Goal: Task Accomplishment & Management: Complete application form

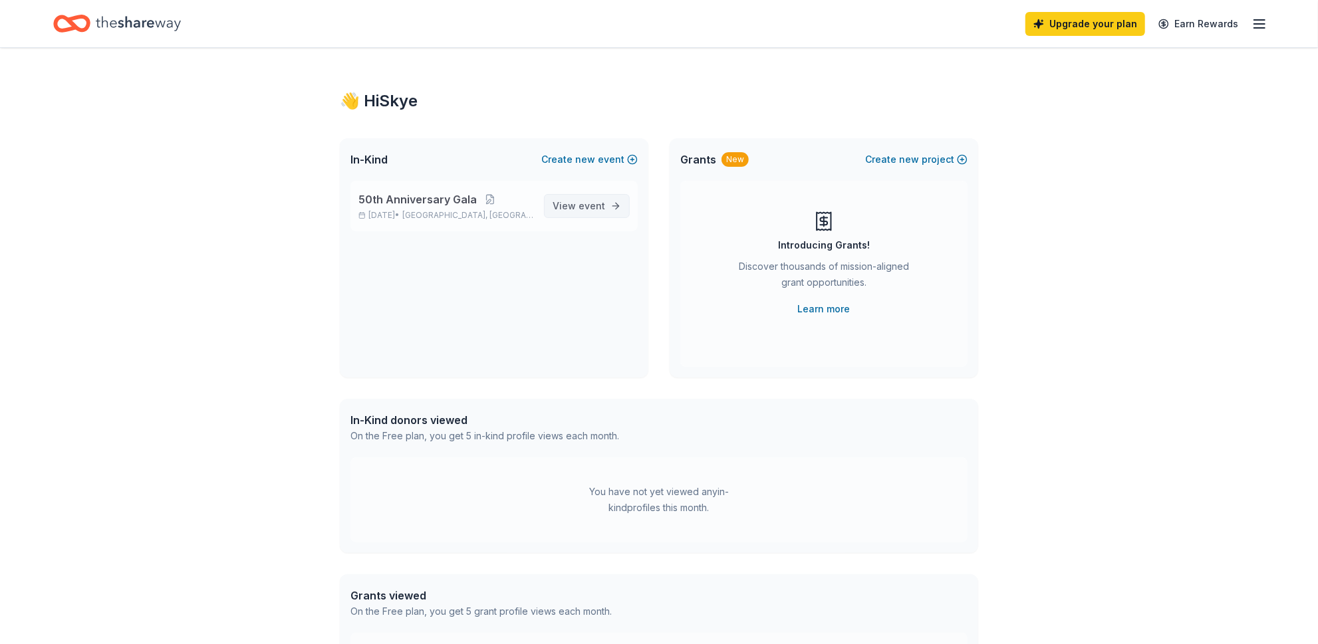
click at [600, 205] on span "event" at bounding box center [591, 205] width 27 height 11
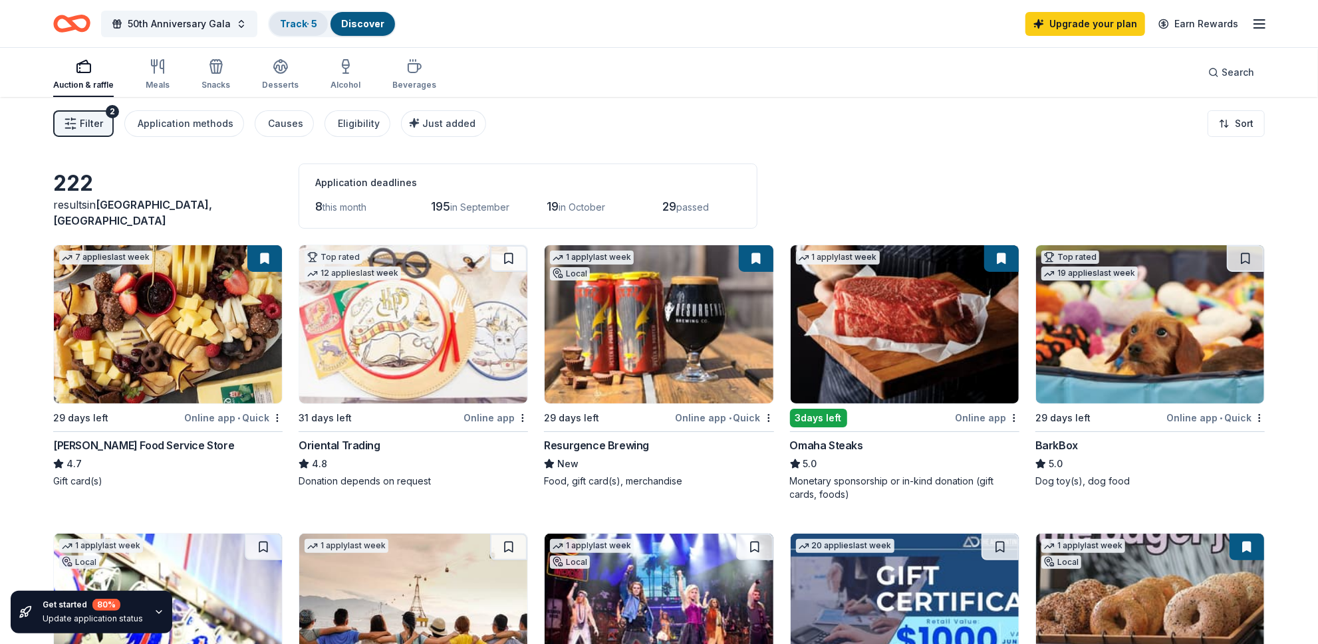
click at [304, 22] on link "Track · 5" at bounding box center [298, 23] width 37 height 11
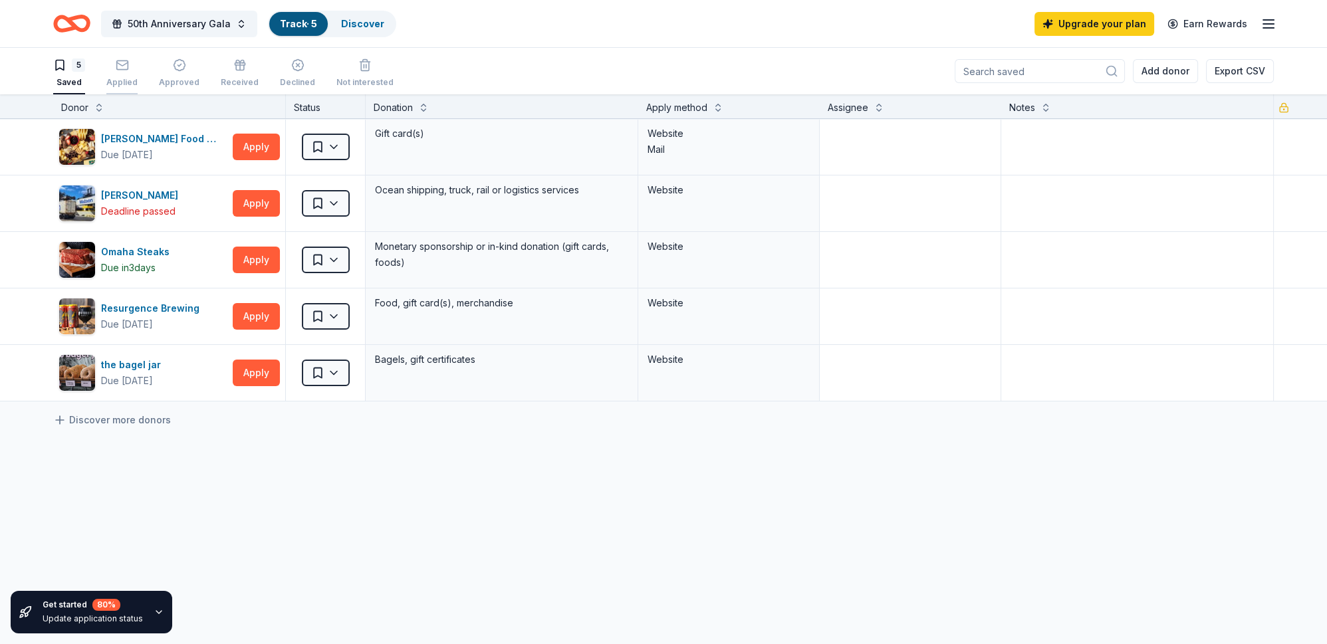
click at [115, 72] on div "Applied" at bounding box center [121, 72] width 31 height 29
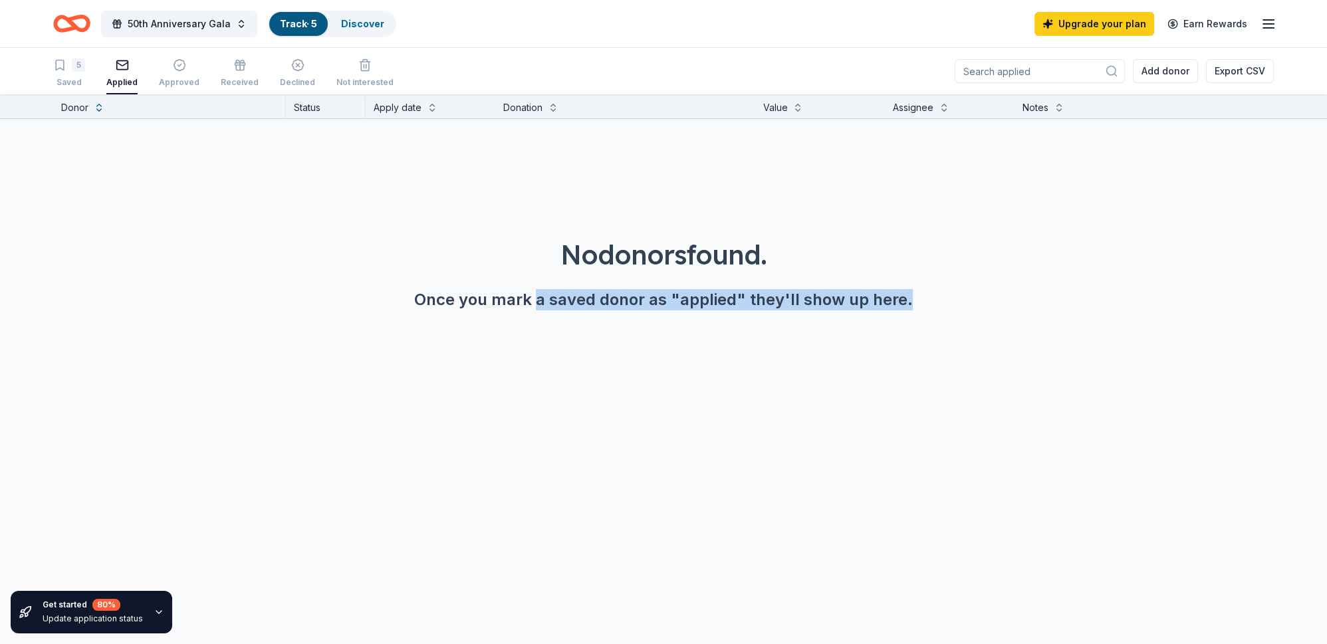
drag, startPoint x: 538, startPoint y: 299, endPoint x: 987, endPoint y: 324, distance: 449.4
click at [987, 324] on div "No donors found. Once you mark a saved donor as "applied" they'll show up here." at bounding box center [663, 236] width 1327 height 234
click at [185, 72] on div "Approved" at bounding box center [179, 72] width 41 height 29
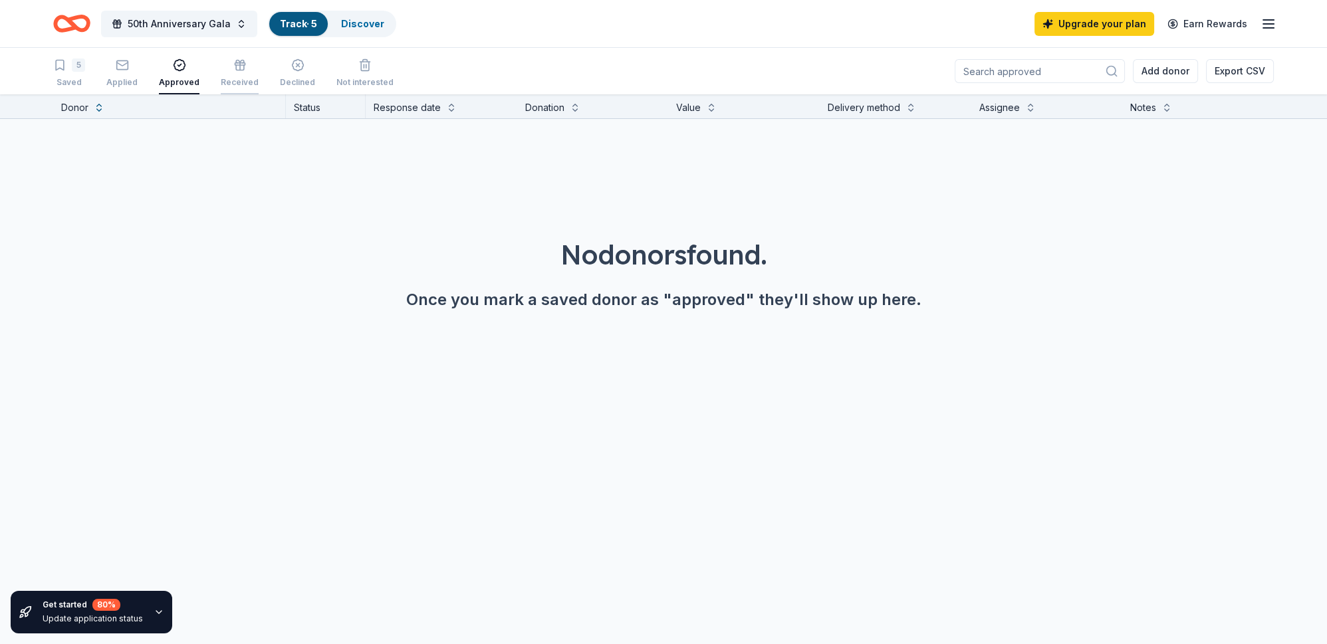
click at [241, 73] on div "Received" at bounding box center [240, 72] width 38 height 29
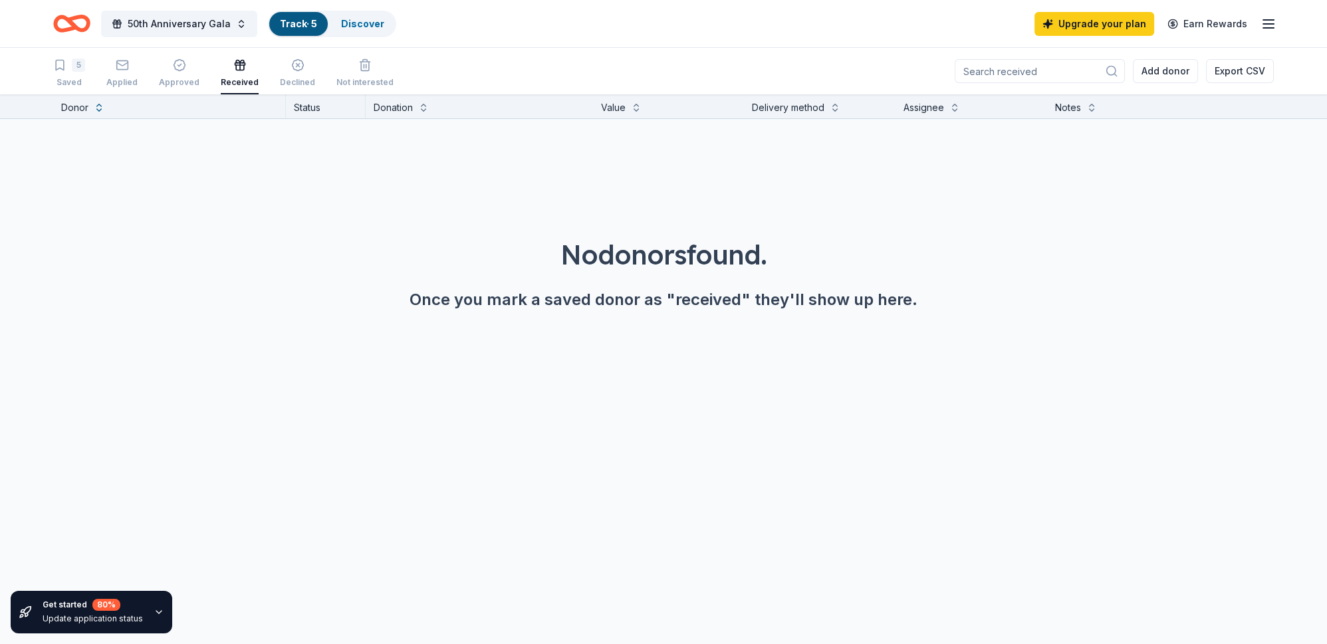
click at [309, 79] on div "5 Saved Applied Approved Received Declined Not interested" at bounding box center [223, 73] width 340 height 41
click at [298, 80] on div "Declined" at bounding box center [297, 82] width 35 height 11
click at [344, 81] on div "Not interested" at bounding box center [364, 82] width 57 height 11
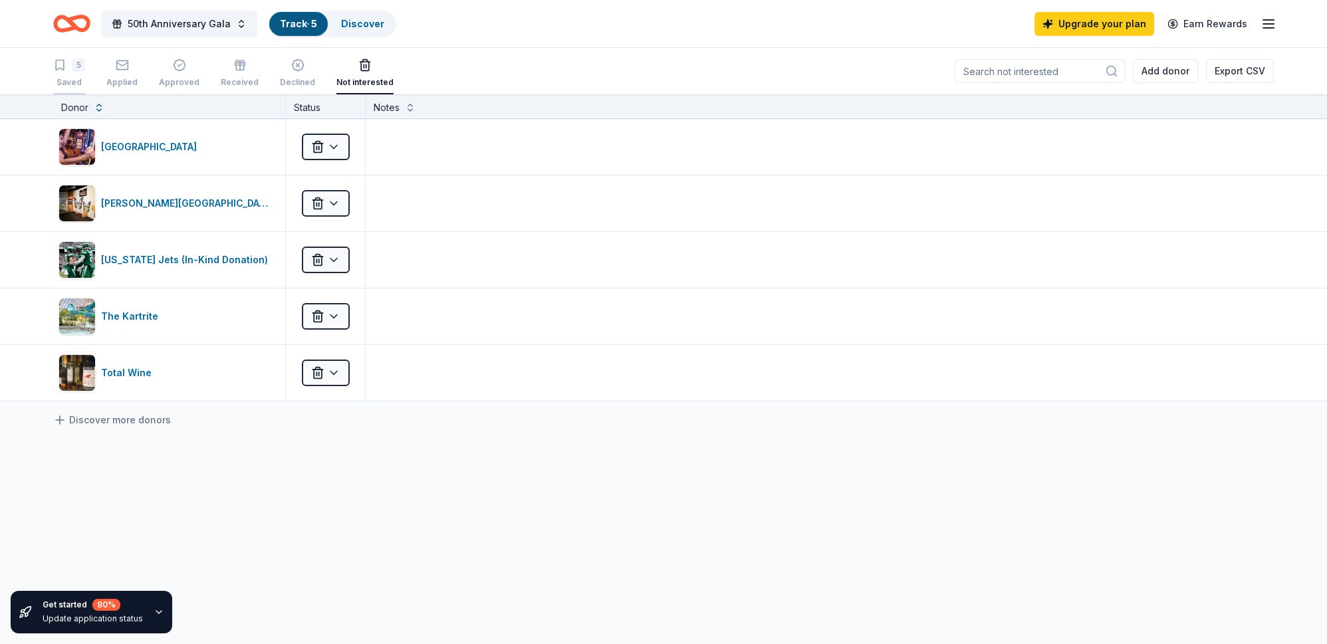
click at [76, 68] on div "5" at bounding box center [78, 64] width 13 height 13
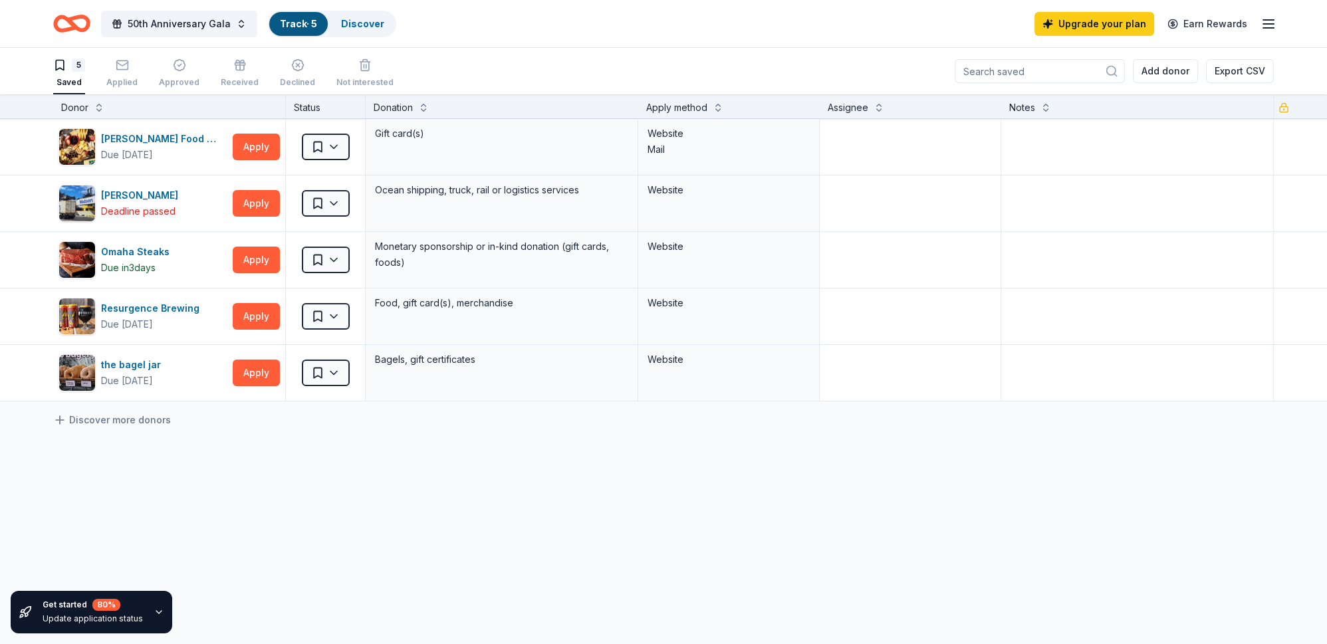
click at [79, 30] on icon "Home" at bounding box center [78, 23] width 21 height 13
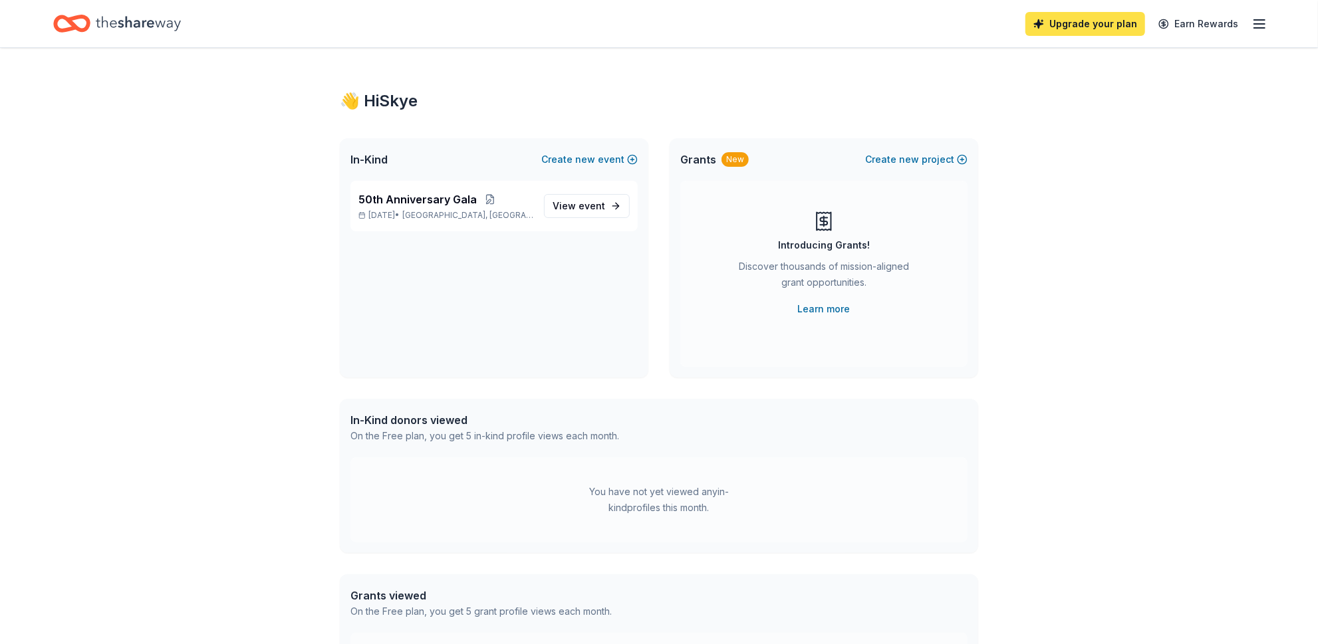
click at [1090, 25] on link "Upgrade your plan" at bounding box center [1085, 24] width 120 height 24
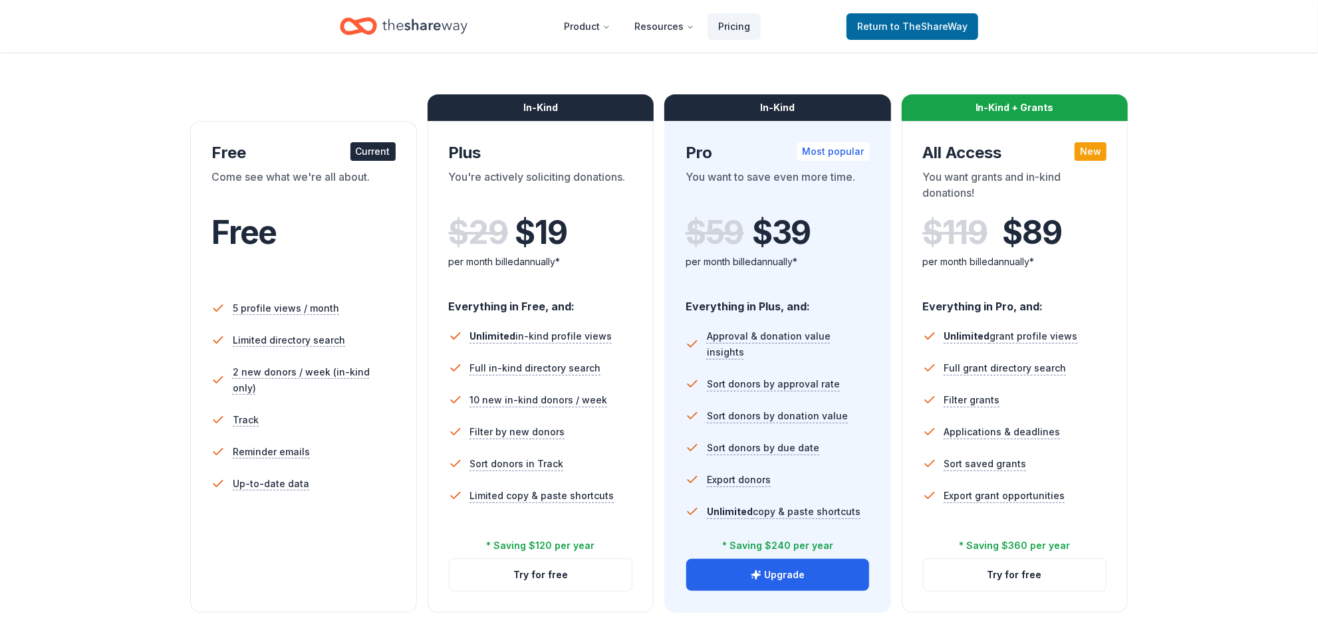
scroll to position [181, 0]
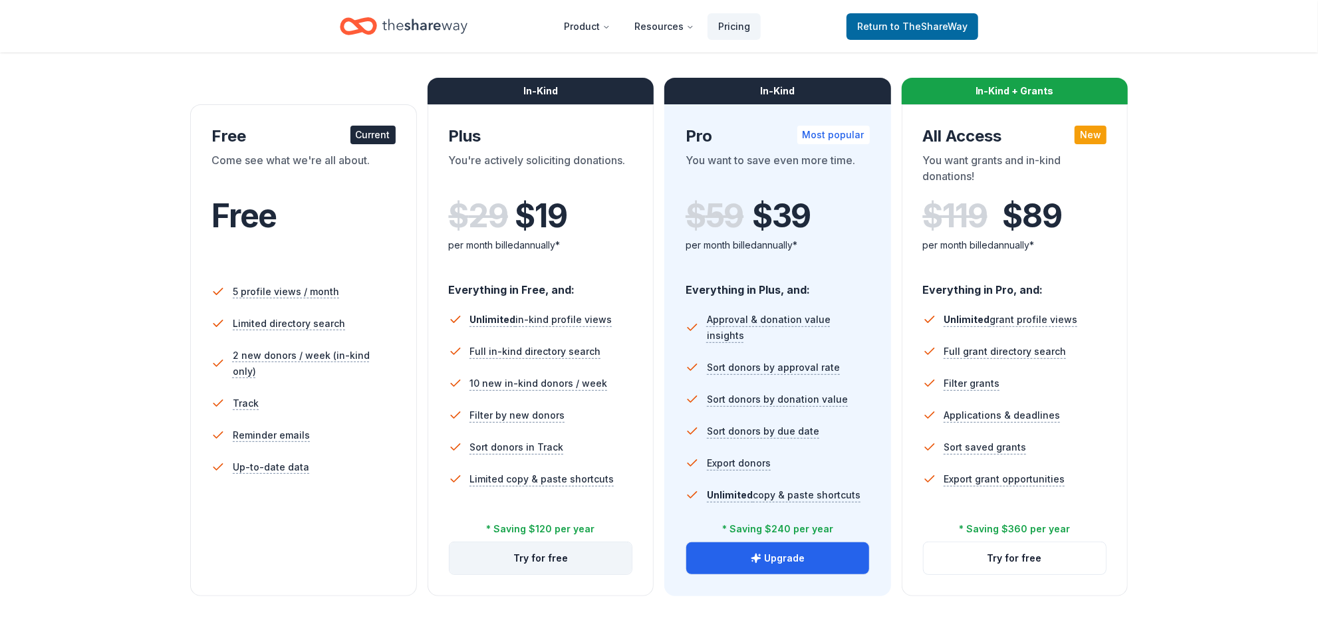
click at [571, 554] on button "Try for free" at bounding box center [540, 558] width 183 height 32
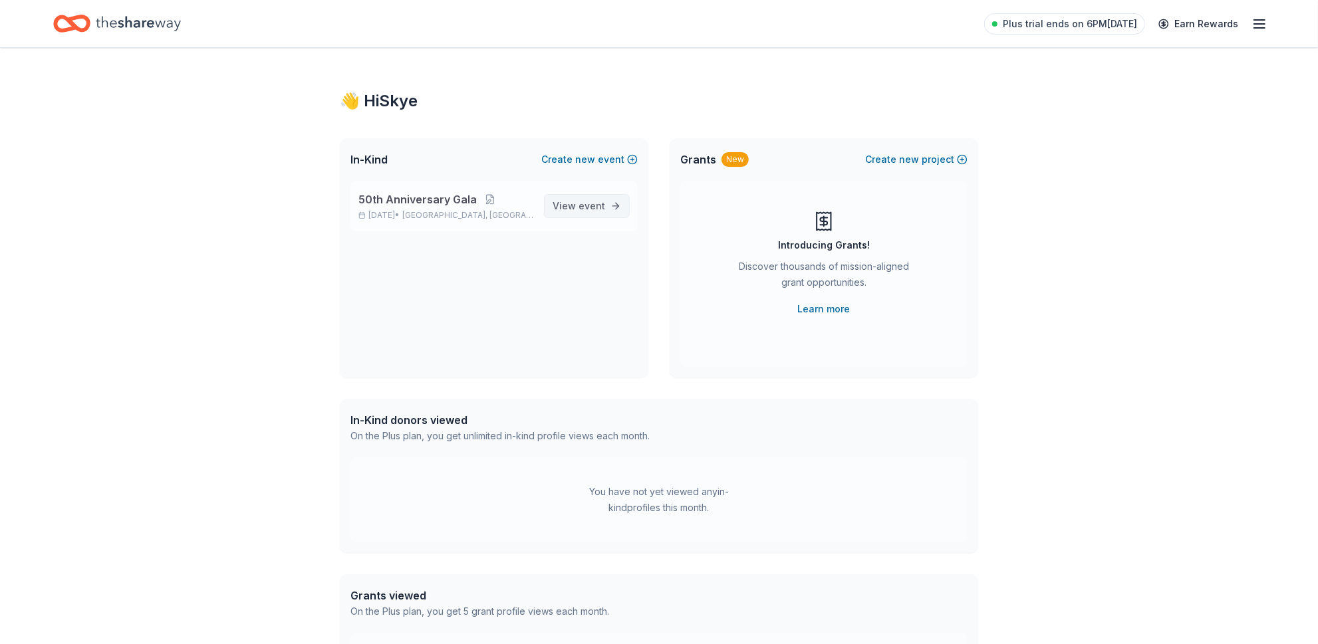
click at [582, 207] on span "event" at bounding box center [591, 205] width 27 height 11
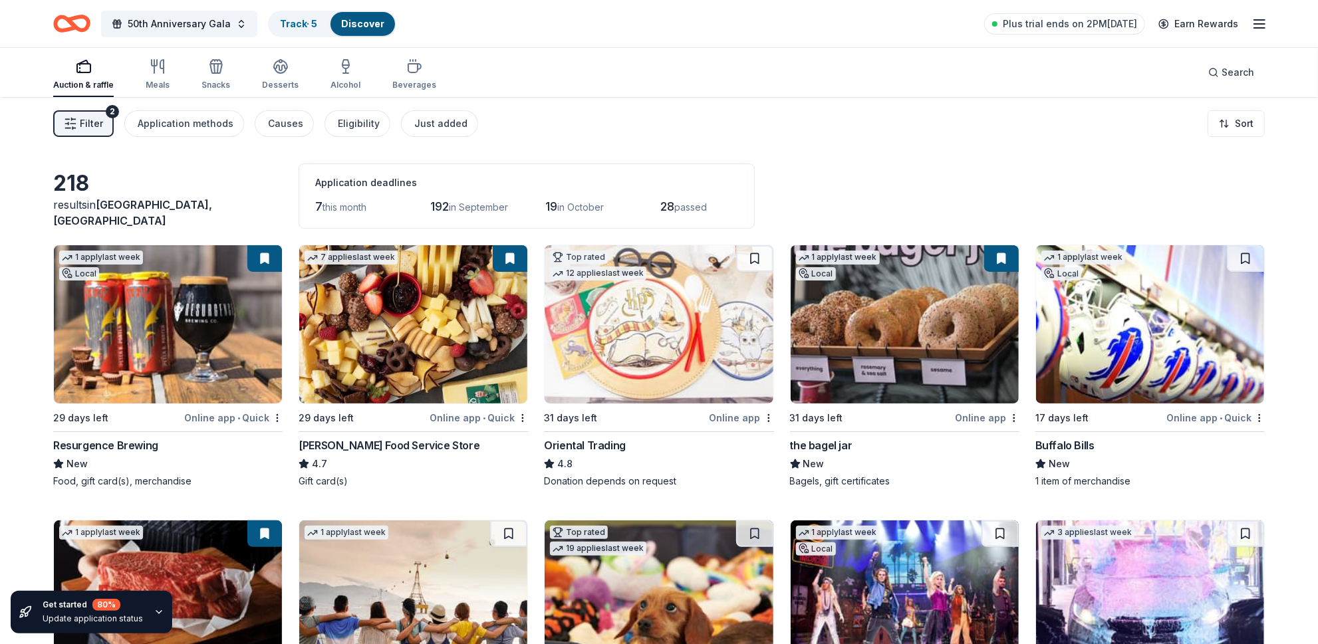
click at [1255, 27] on icon "button" at bounding box center [1259, 24] width 16 height 16
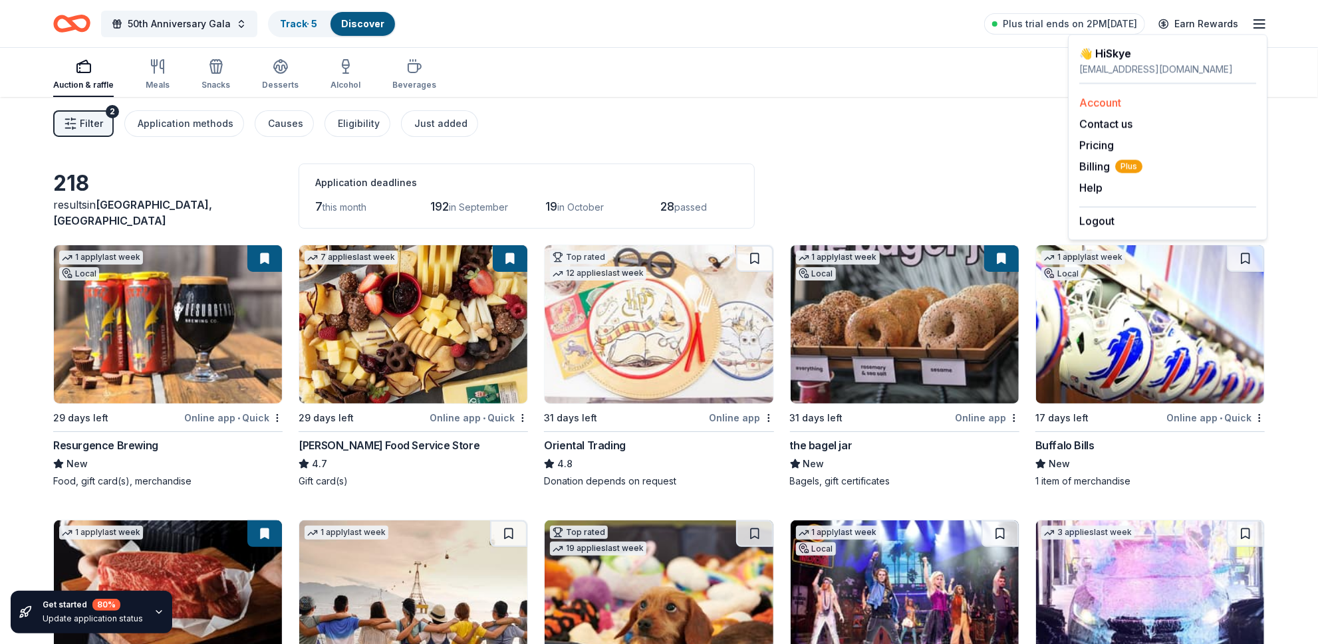
click at [1096, 106] on link "Account" at bounding box center [1100, 102] width 42 height 13
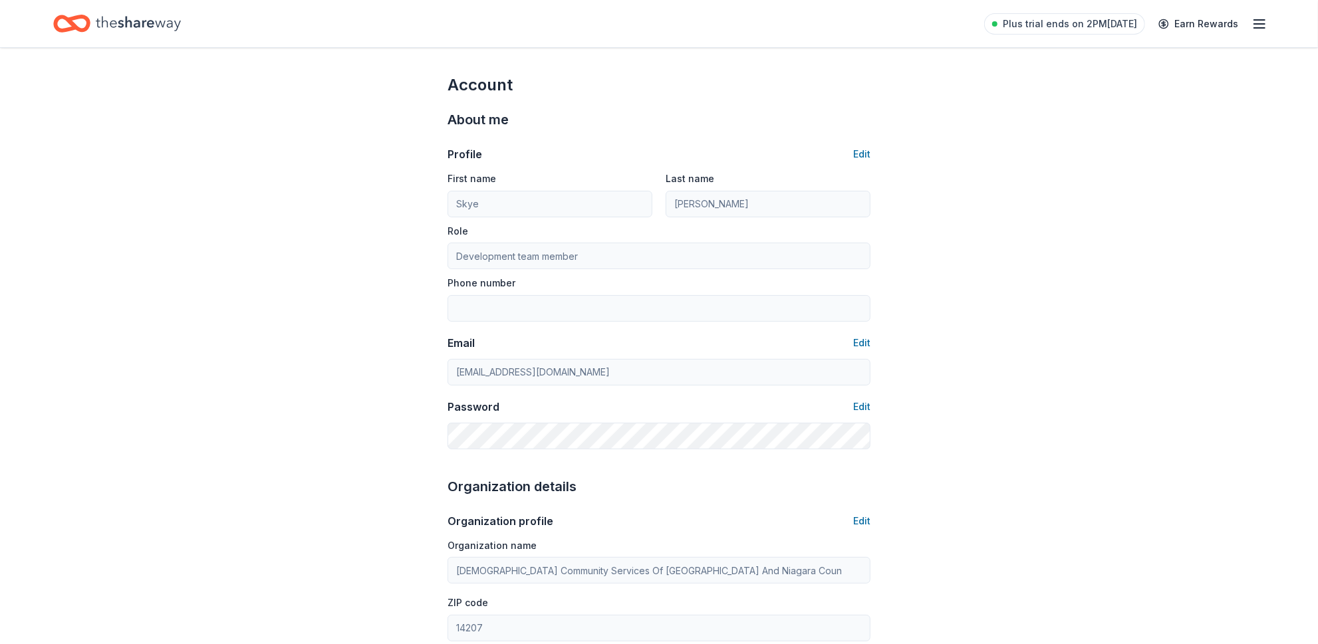
click at [88, 22] on icon "Home" at bounding box center [78, 23] width 21 height 13
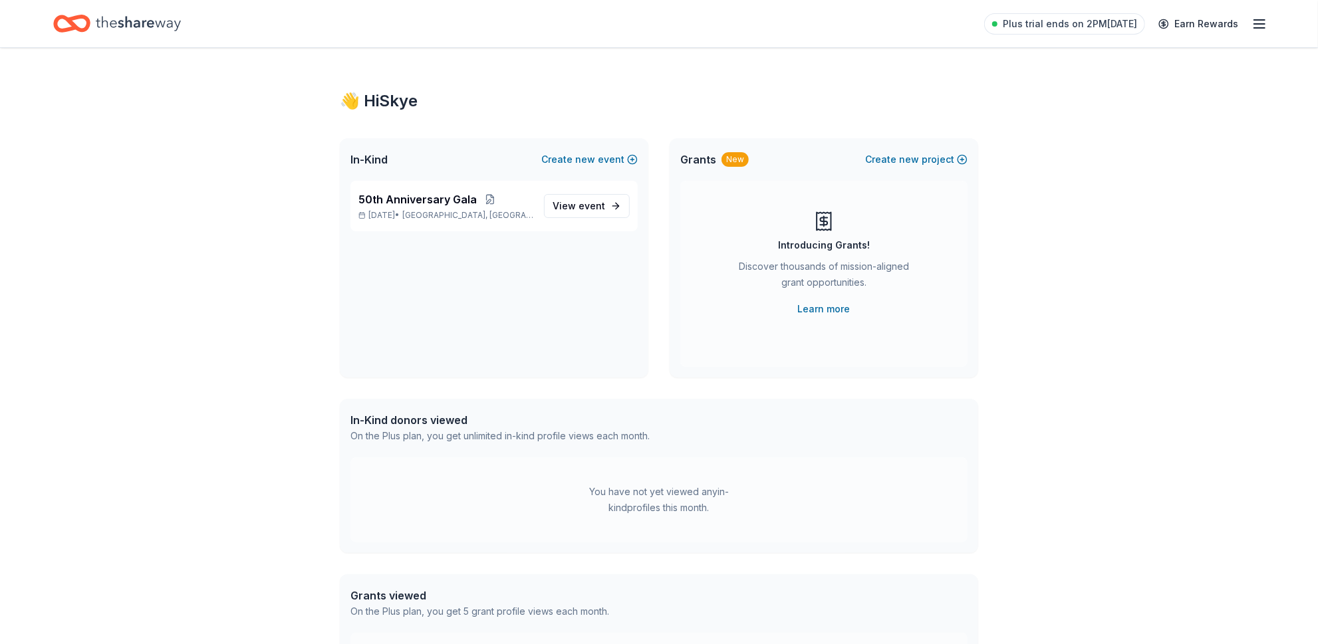
click at [61, 30] on icon "Home" at bounding box center [65, 23] width 21 height 13
click at [593, 207] on span "event" at bounding box center [591, 205] width 27 height 11
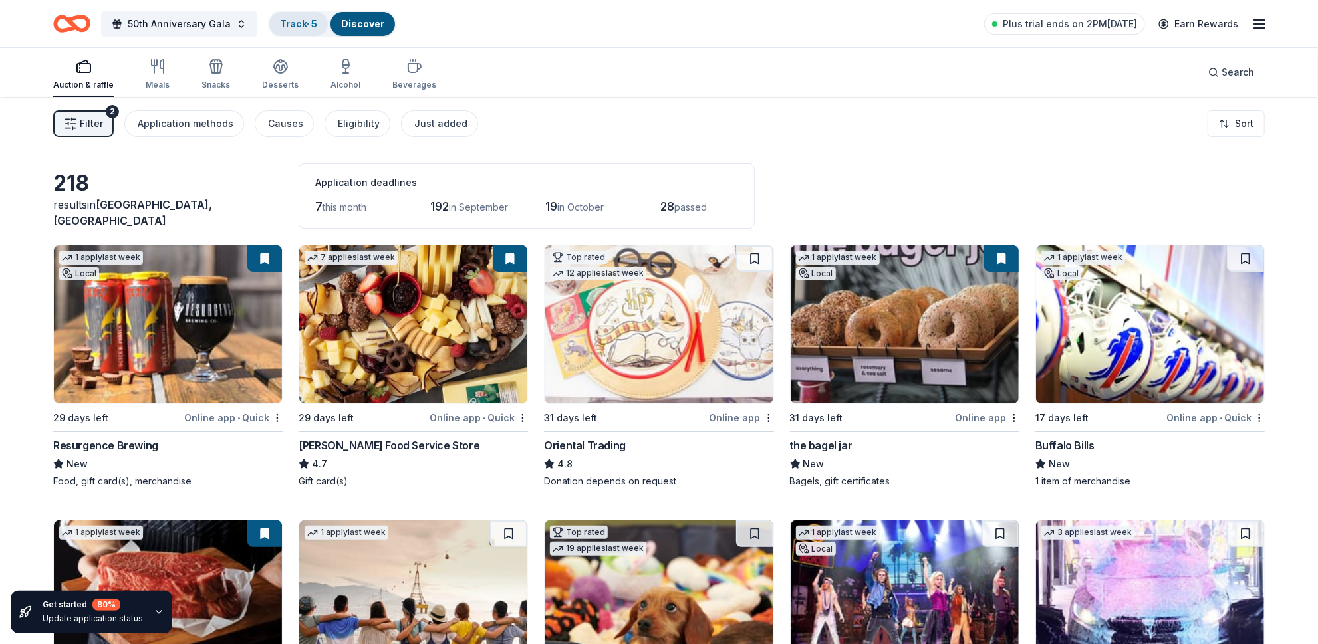
click at [291, 33] on div "Track · 5" at bounding box center [298, 24] width 58 height 24
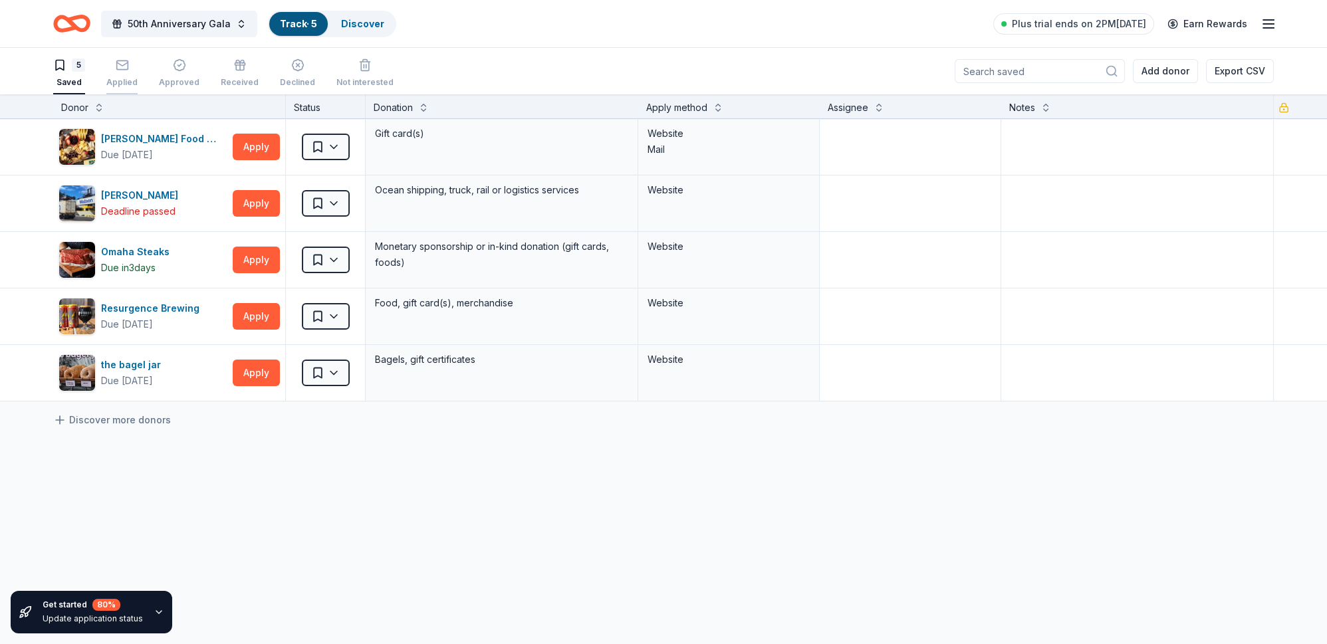
click at [112, 62] on div "button" at bounding box center [121, 64] width 31 height 13
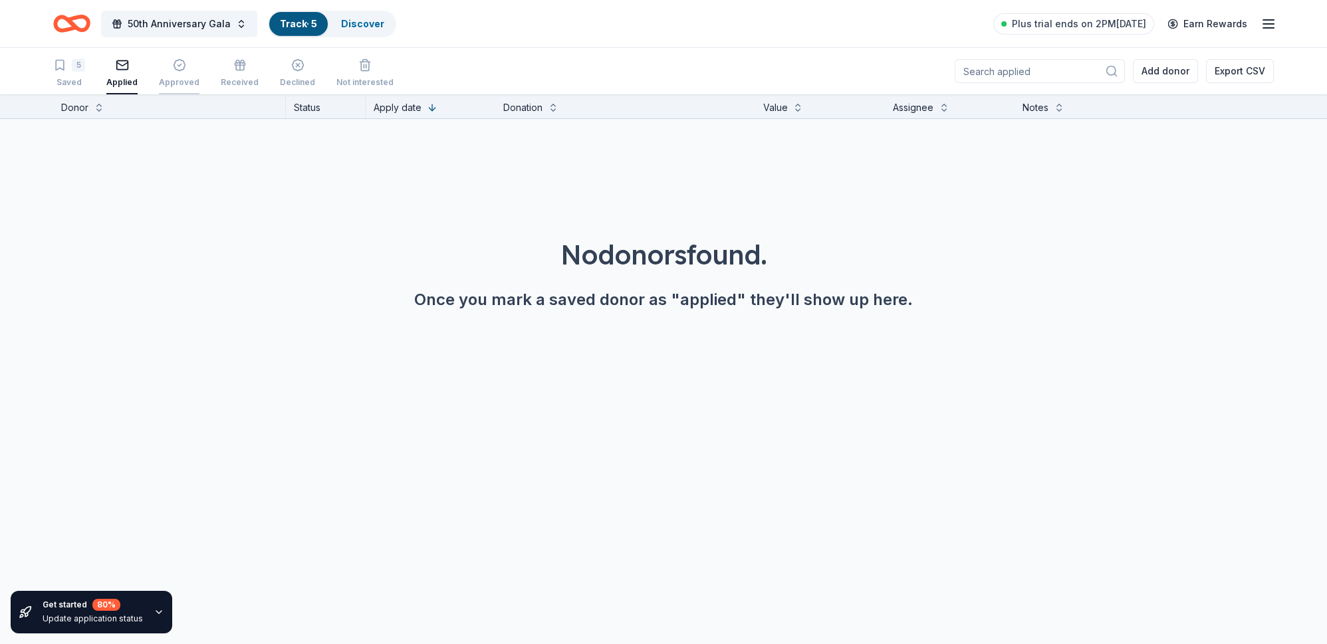
click at [164, 65] on div "button" at bounding box center [179, 64] width 41 height 13
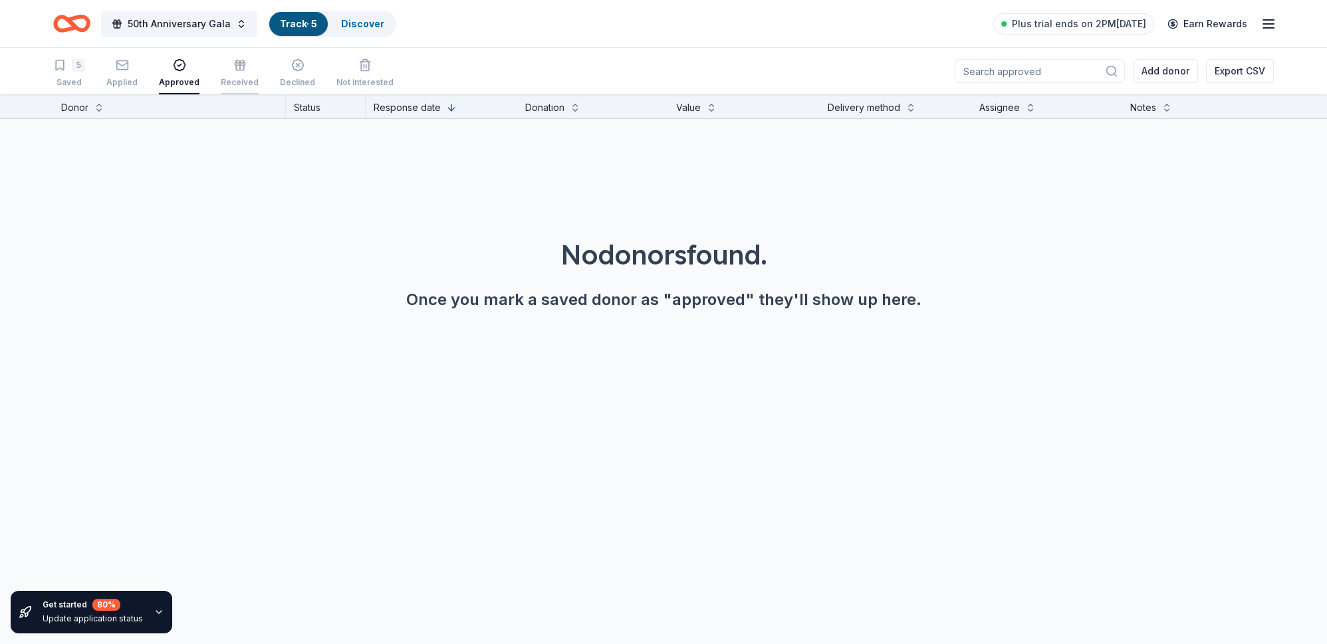
click at [233, 65] on icon "button" at bounding box center [239, 64] width 13 height 13
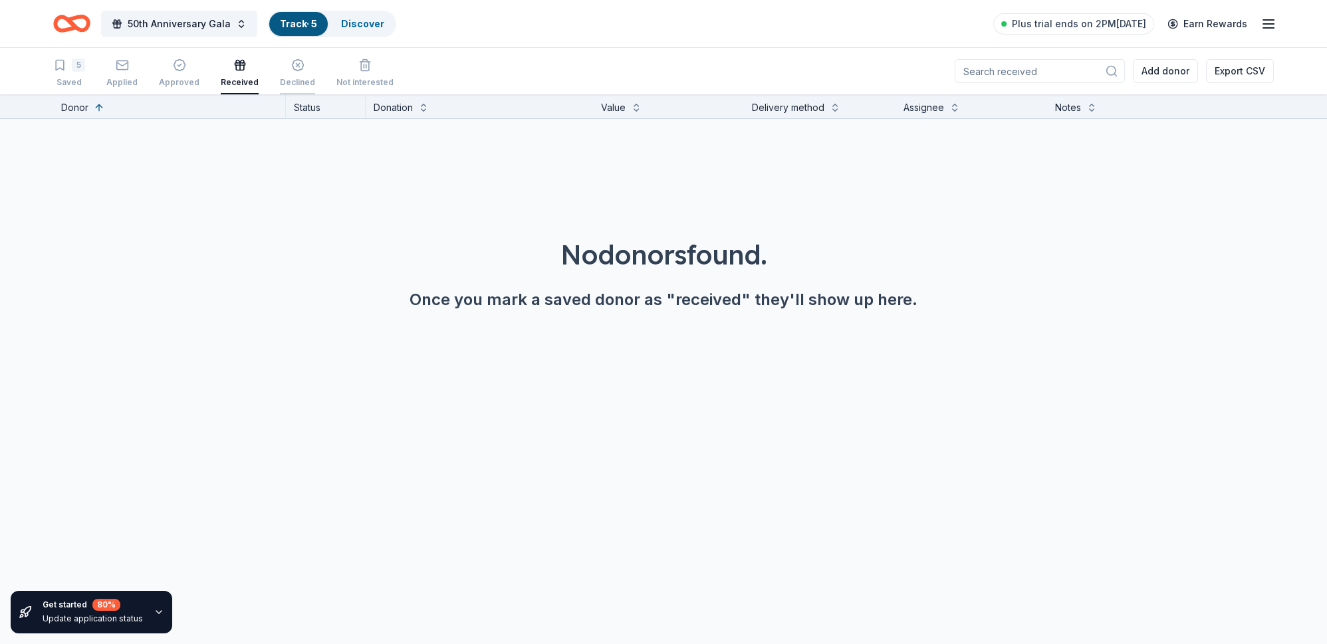
click at [283, 78] on div "Declined" at bounding box center [297, 82] width 35 height 11
click at [337, 83] on div "Not interested" at bounding box center [364, 82] width 57 height 11
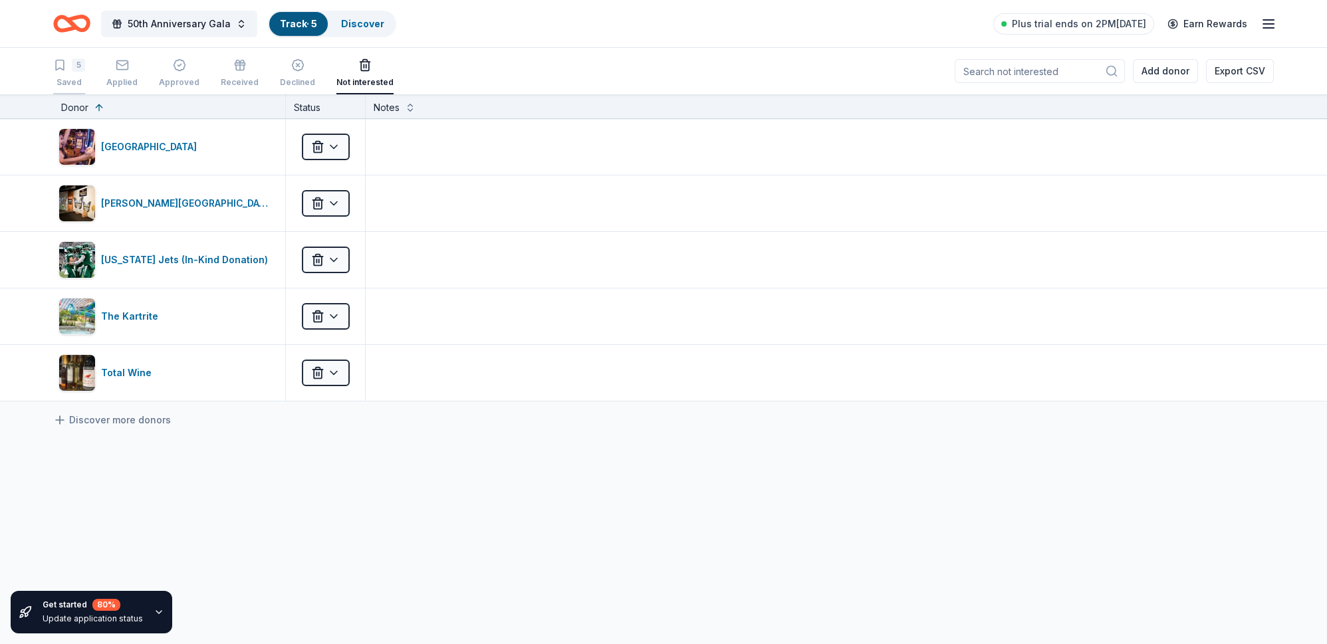
click at [77, 78] on div "Saved" at bounding box center [69, 82] width 32 height 11
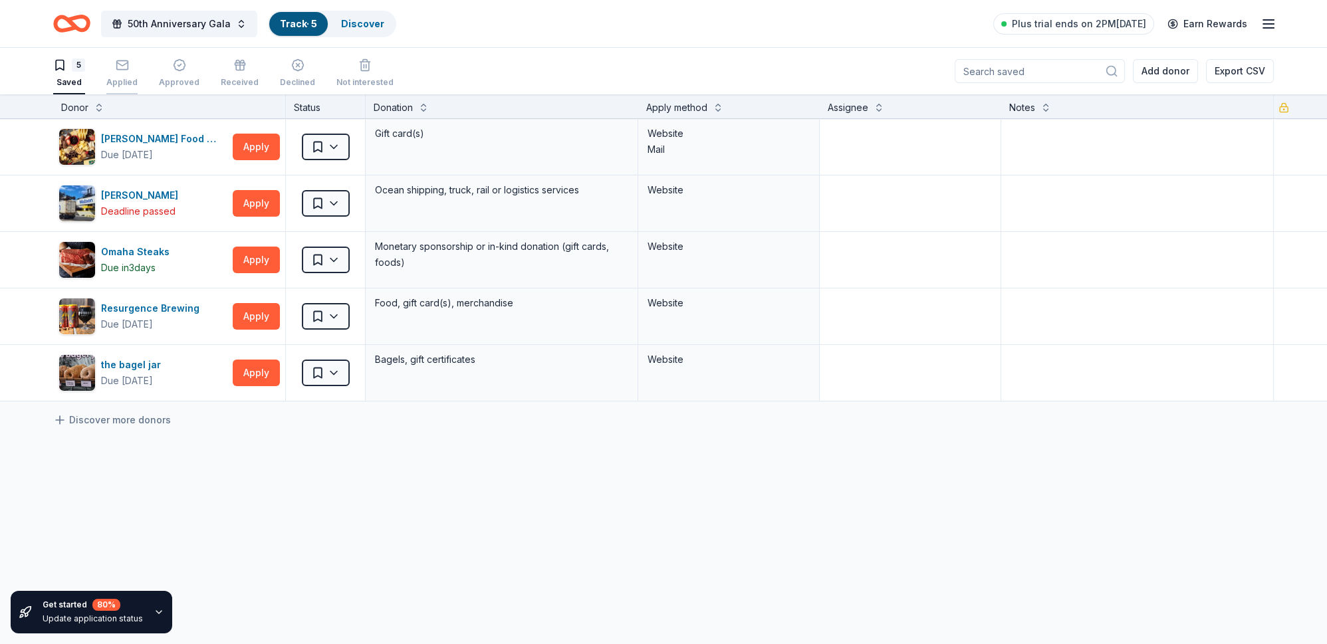
click at [126, 78] on div "Applied" at bounding box center [121, 82] width 31 height 11
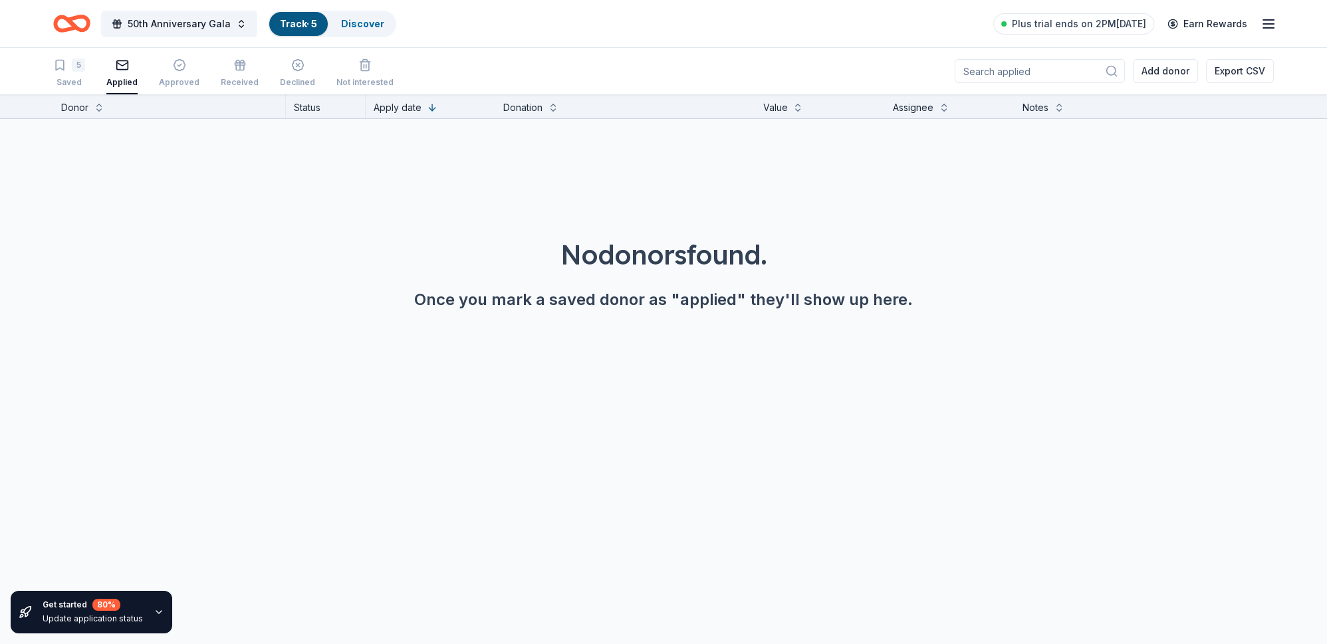
click at [86, 28] on icon "Home" at bounding box center [78, 23] width 21 height 13
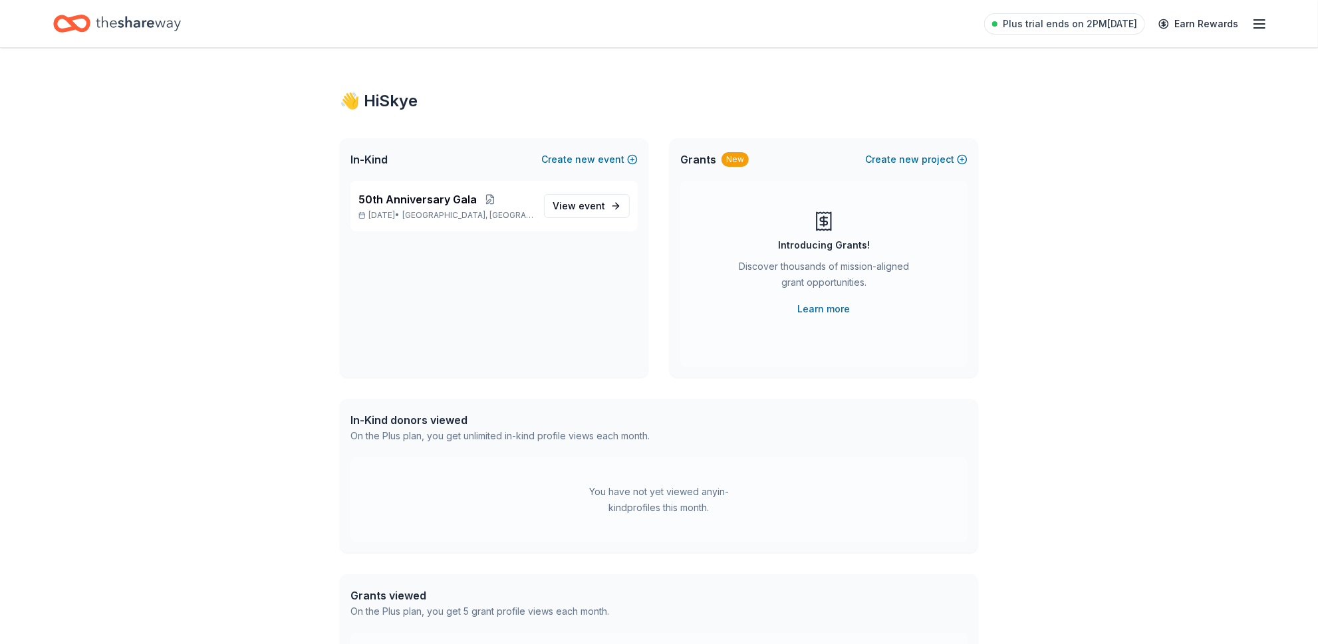
click at [76, 17] on icon "Home" at bounding box center [78, 23] width 21 height 13
click at [154, 29] on icon "Home" at bounding box center [138, 23] width 85 height 27
click at [154, 32] on icon "Home" at bounding box center [138, 23] width 85 height 27
click at [90, 30] on div "Home" at bounding box center [117, 23] width 128 height 31
click at [614, 208] on link "View event" at bounding box center [587, 206] width 86 height 24
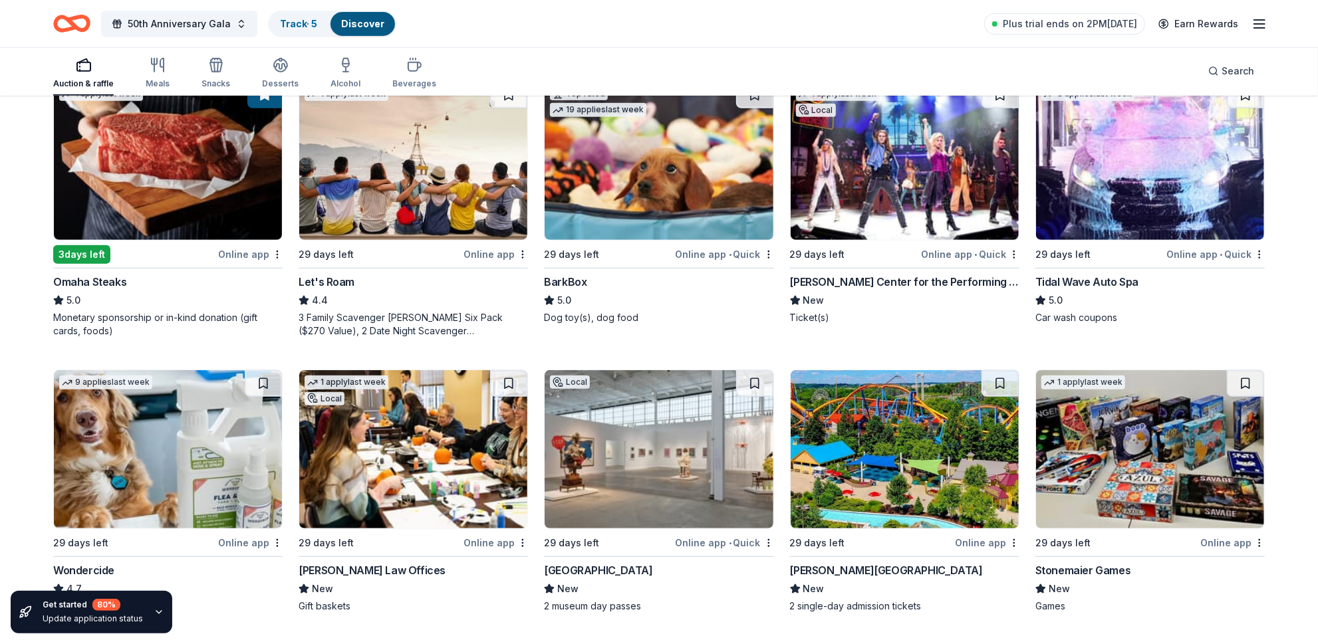
scroll to position [483, 0]
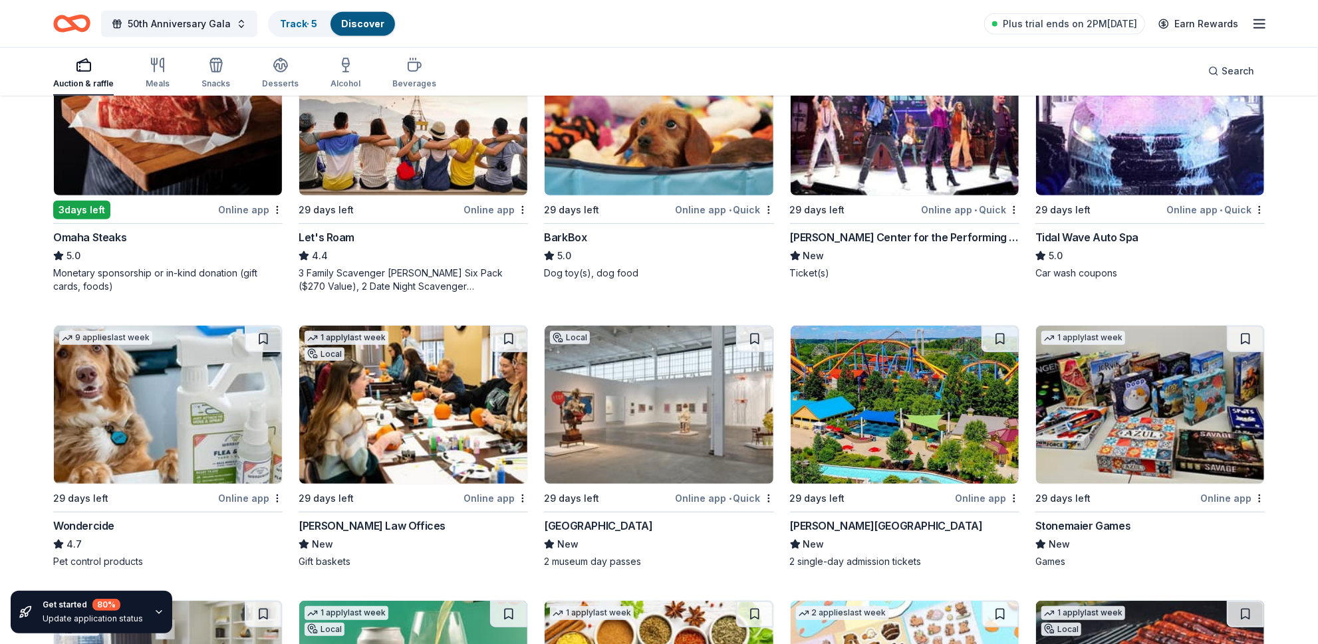
click at [251, 202] on div "Online app" at bounding box center [250, 209] width 64 height 17
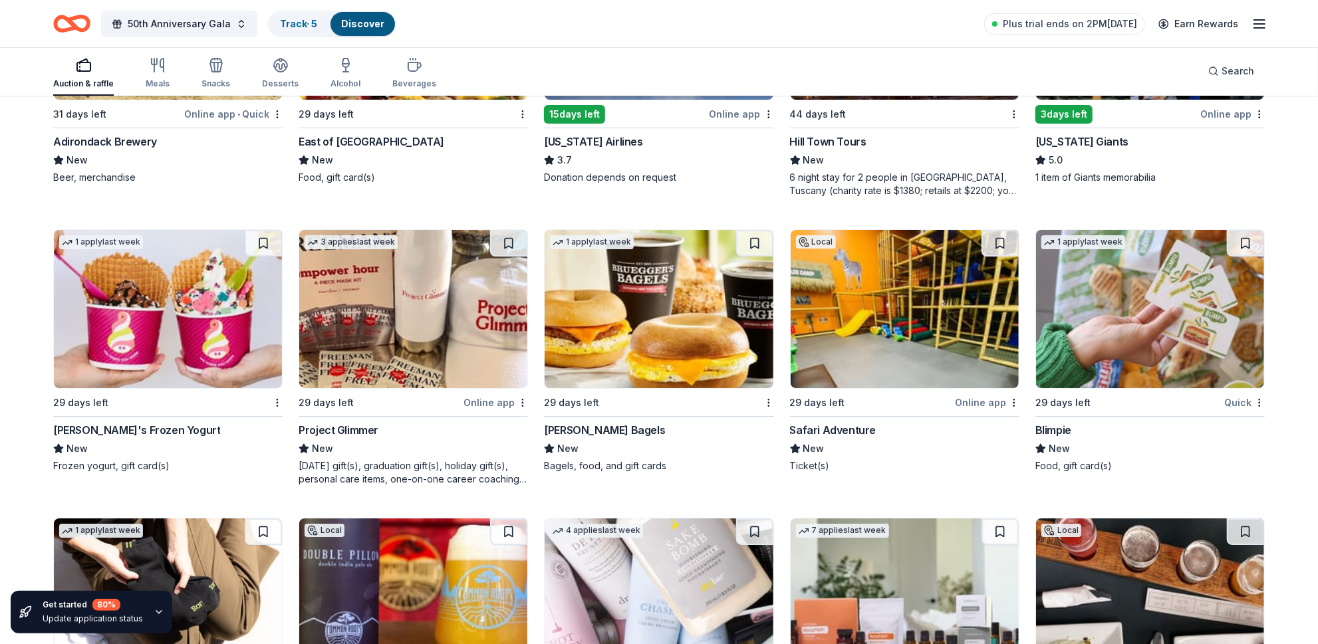
scroll to position [3548, 0]
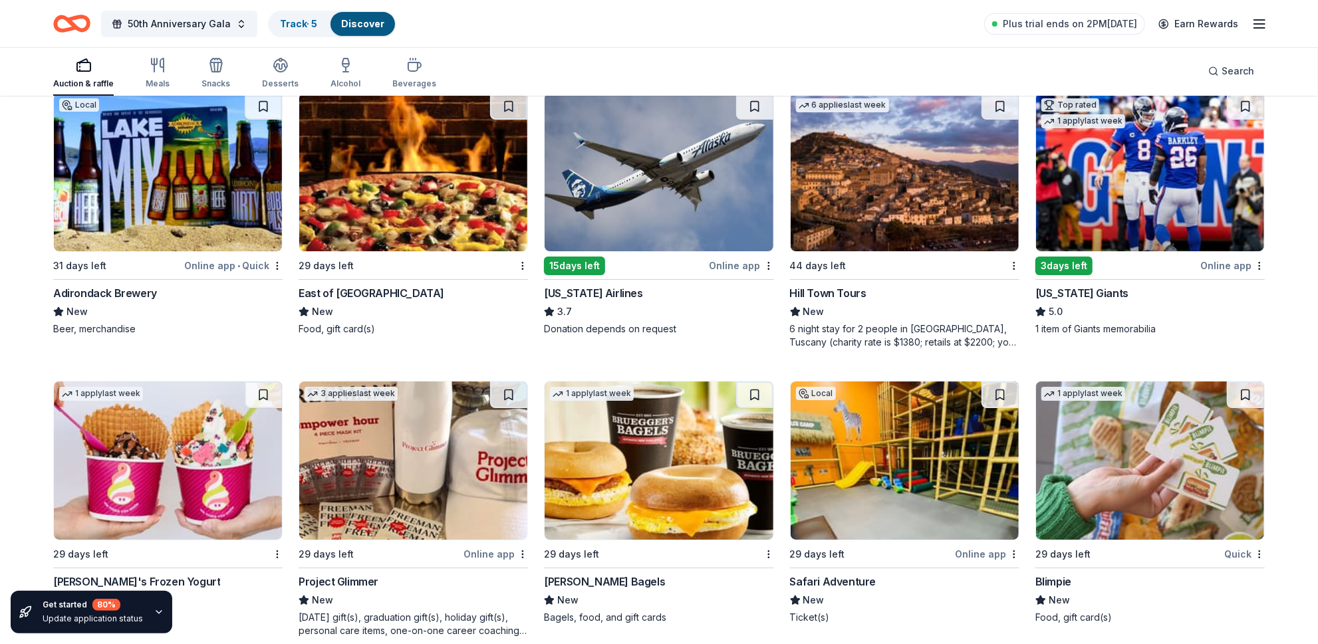
click at [1264, 15] on div "Plus trial ends on 2PM[DATE] Earn Rewards" at bounding box center [1125, 23] width 283 height 31
click at [1262, 20] on line "button" at bounding box center [1259, 20] width 11 height 0
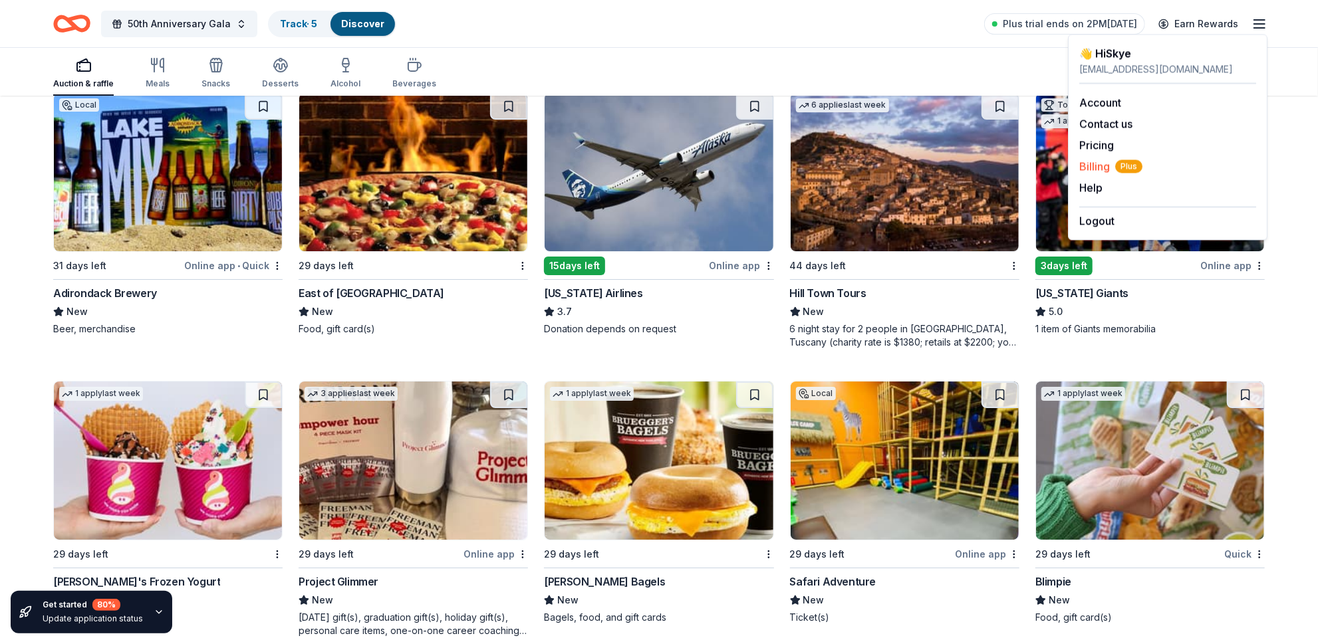
click at [1080, 165] on span "Billing Plus" at bounding box center [1110, 166] width 63 height 16
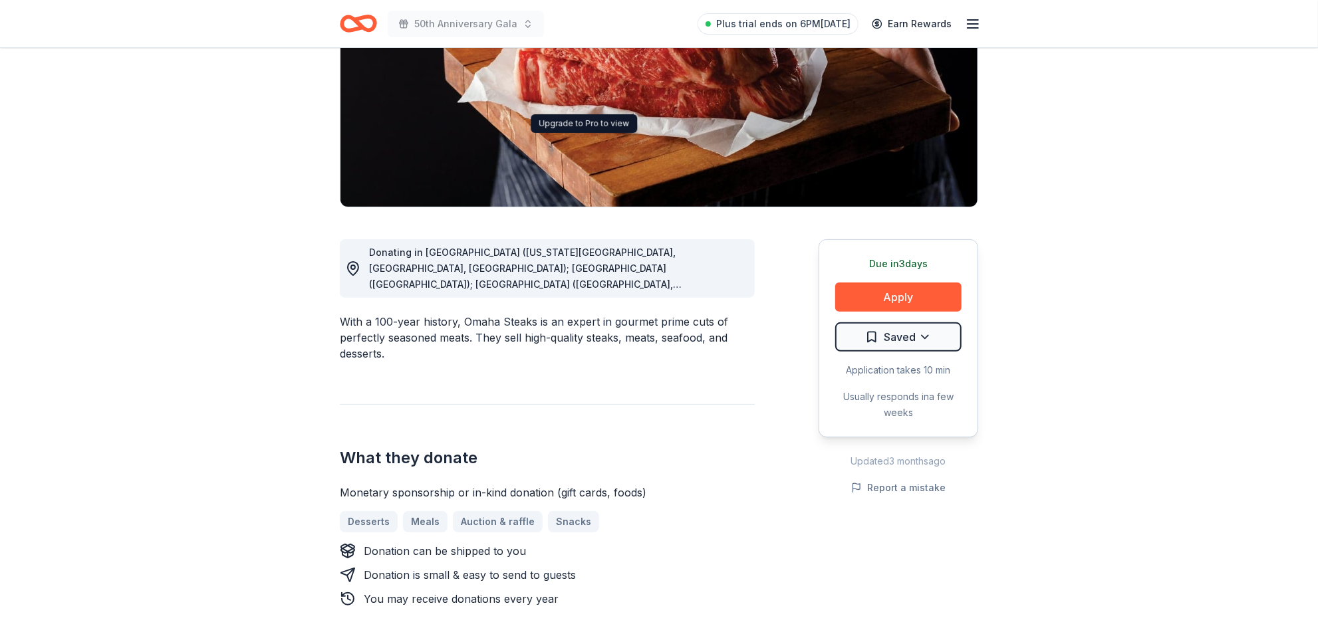
scroll to position [241, 0]
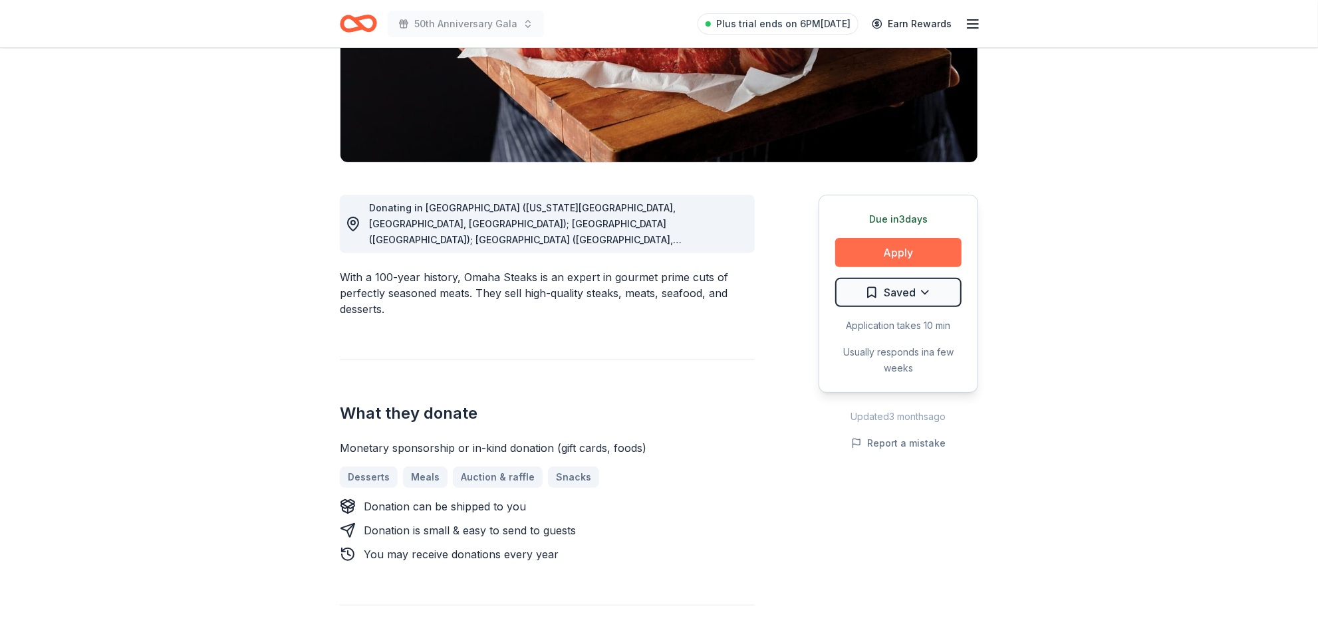
click at [901, 254] on button "Apply" at bounding box center [898, 252] width 126 height 29
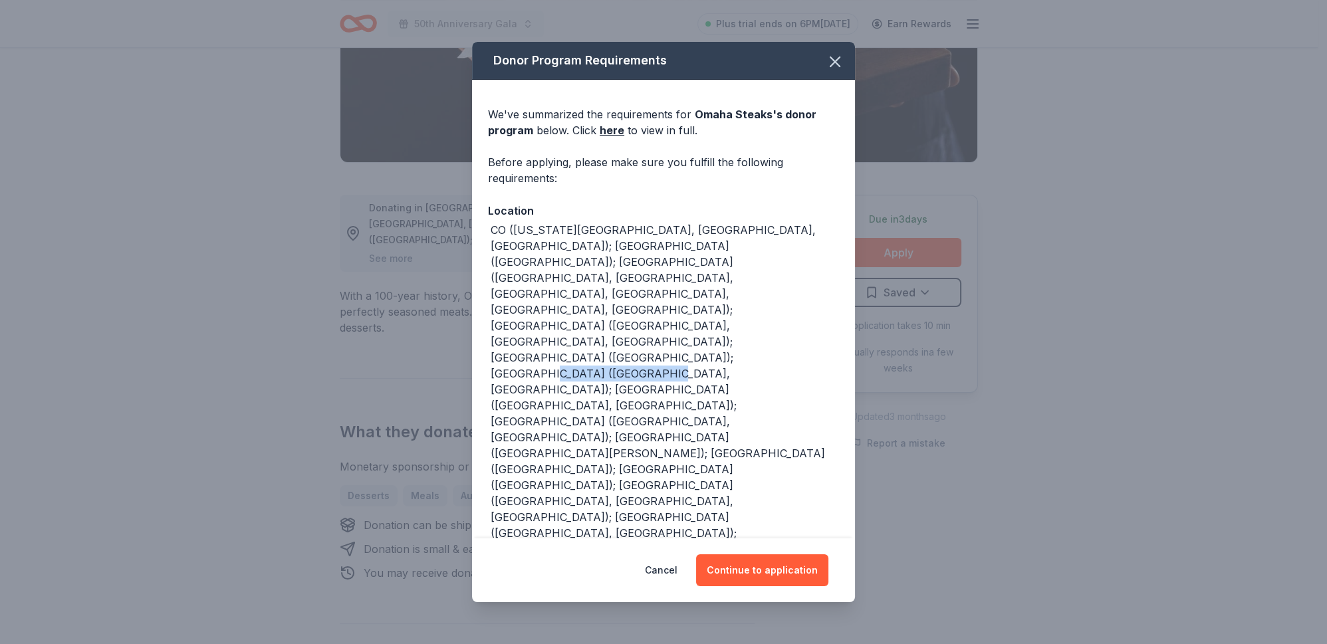
drag, startPoint x: 562, startPoint y: 324, endPoint x: 684, endPoint y: 324, distance: 122.3
click at [681, 324] on div "CO (Colorado Springs, Denver, Westminster); CT (South Windsor); FL (Boca Raton,…" at bounding box center [665, 437] width 348 height 431
click at [684, 324] on div "CO (Colorado Springs, Denver, Westminster); CT (South Windsor); FL (Boca Raton,…" at bounding box center [665, 437] width 348 height 431
click at [830, 62] on icon "button" at bounding box center [834, 61] width 9 height 9
